Goal: Task Accomplishment & Management: Use online tool/utility

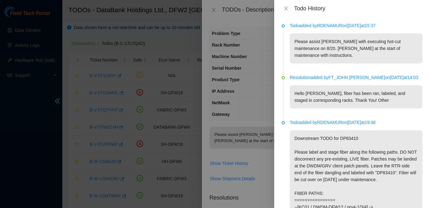
scroll to position [156, 0]
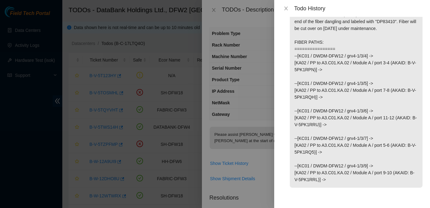
click at [366, 113] on p "Downstream TODO for DP83410 Please label and stage fiber along the following pa…" at bounding box center [356, 83] width 133 height 208
click at [287, 10] on icon "close" at bounding box center [285, 9] width 3 height 4
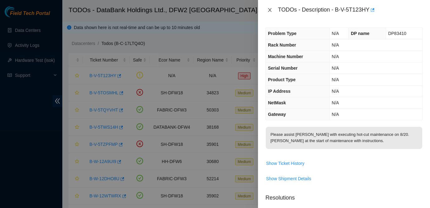
click at [269, 9] on icon "close" at bounding box center [269, 10] width 3 height 4
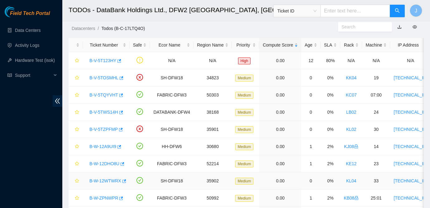
scroll to position [0, 0]
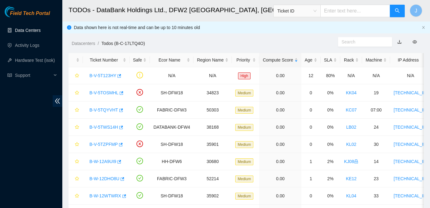
click at [30, 28] on link "Data Centers" at bounding box center [28, 30] width 26 height 5
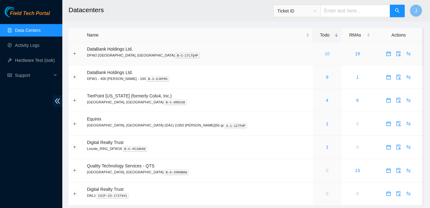
click at [325, 52] on link "10" at bounding box center [327, 53] width 5 height 5
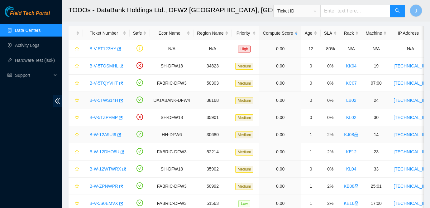
scroll to position [26, 0]
click at [365, 23] on main "TODOs - DataBank Holdings Ltd., DFW2 Richardson, TX Ticket ID J Data shown here…" at bounding box center [246, 96] width 368 height 245
click at [6, 134] on div "Field Tech Portal Data Centers Activity Logs Hardware Test (isok) Support" at bounding box center [31, 106] width 62 height 201
click at [7, 103] on div "Field Tech Portal Data Centers Activity Logs Hardware Test (isok) Support" at bounding box center [31, 106] width 62 height 201
click at [4, 138] on div "Field Tech Portal Data Centers Activity Logs Hardware Test (isok) Support" at bounding box center [31, 106] width 62 height 201
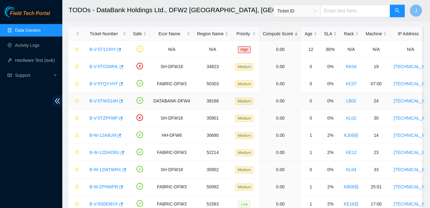
scroll to position [50, 0]
